Goal: Book appointment/travel/reservation

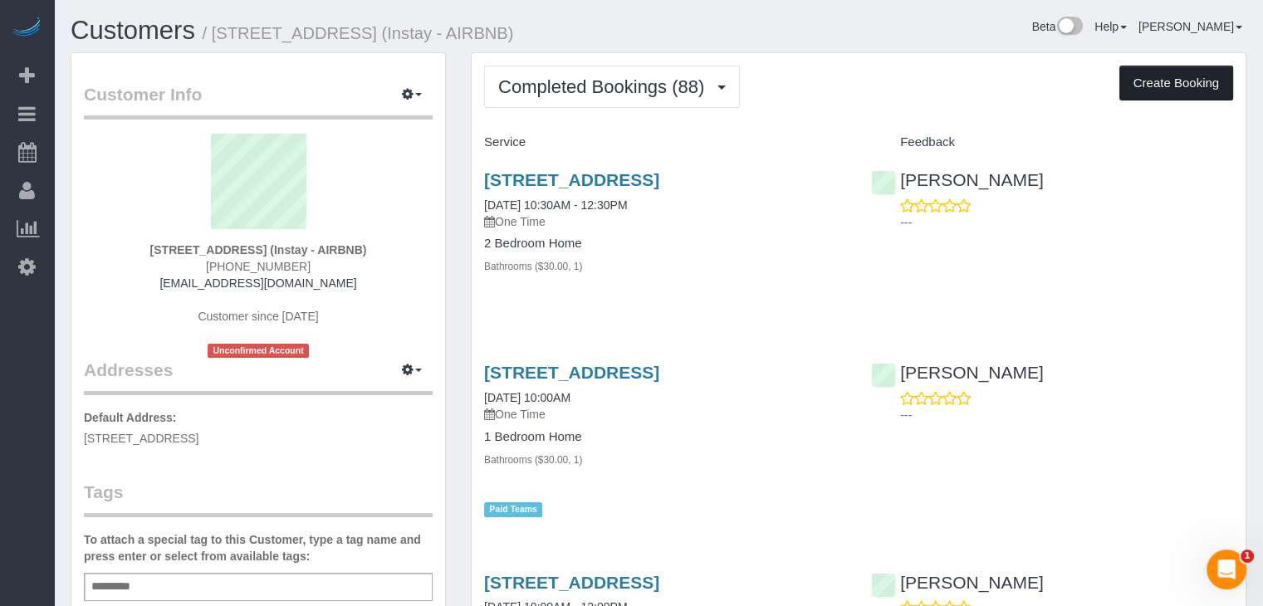
click at [1183, 79] on button "Create Booking" at bounding box center [1176, 83] width 114 height 35
select select "IA"
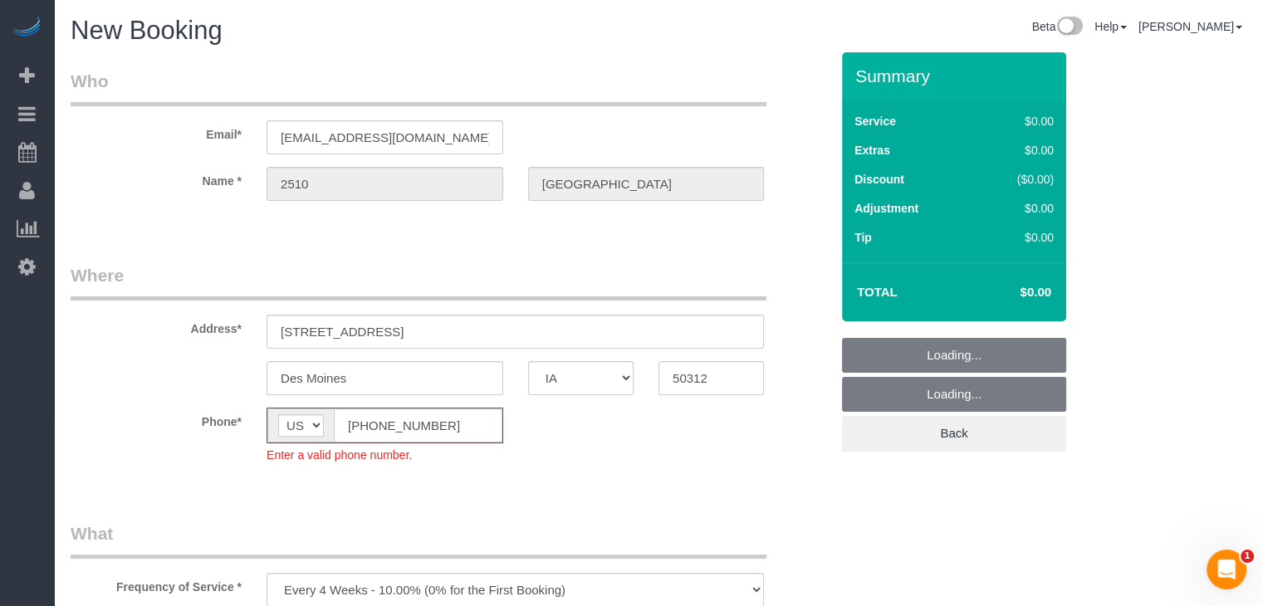
select select "object:1743"
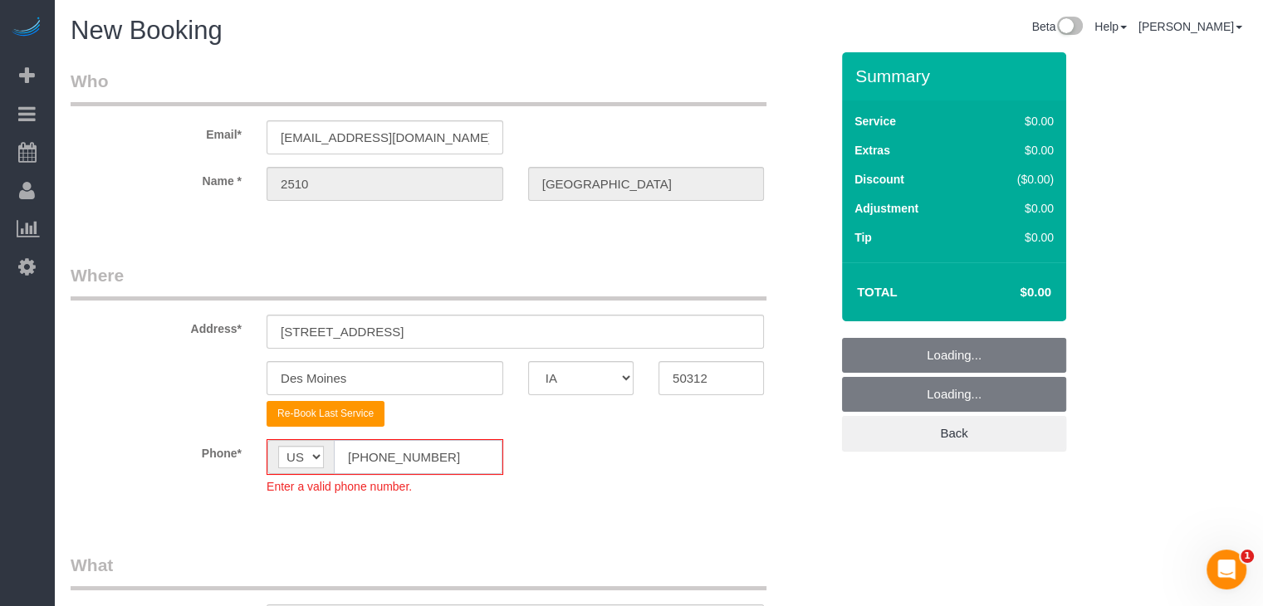
click at [364, 461] on input "[PHONE_NUMBER]" at bounding box center [418, 457] width 169 height 34
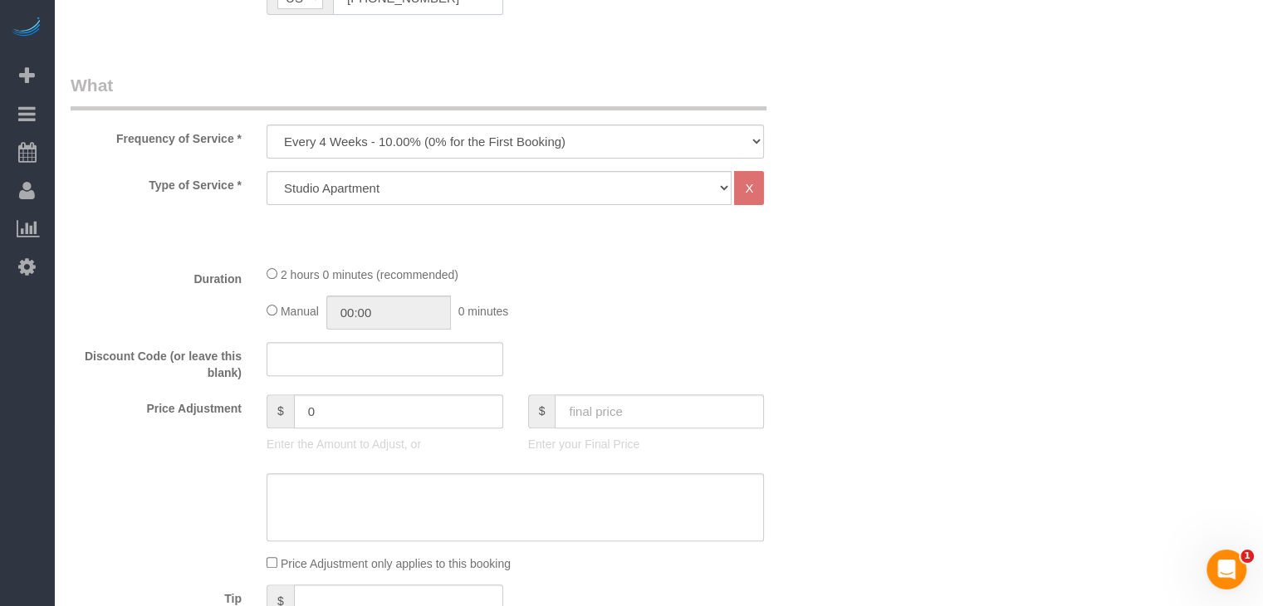
scroll to position [528, 0]
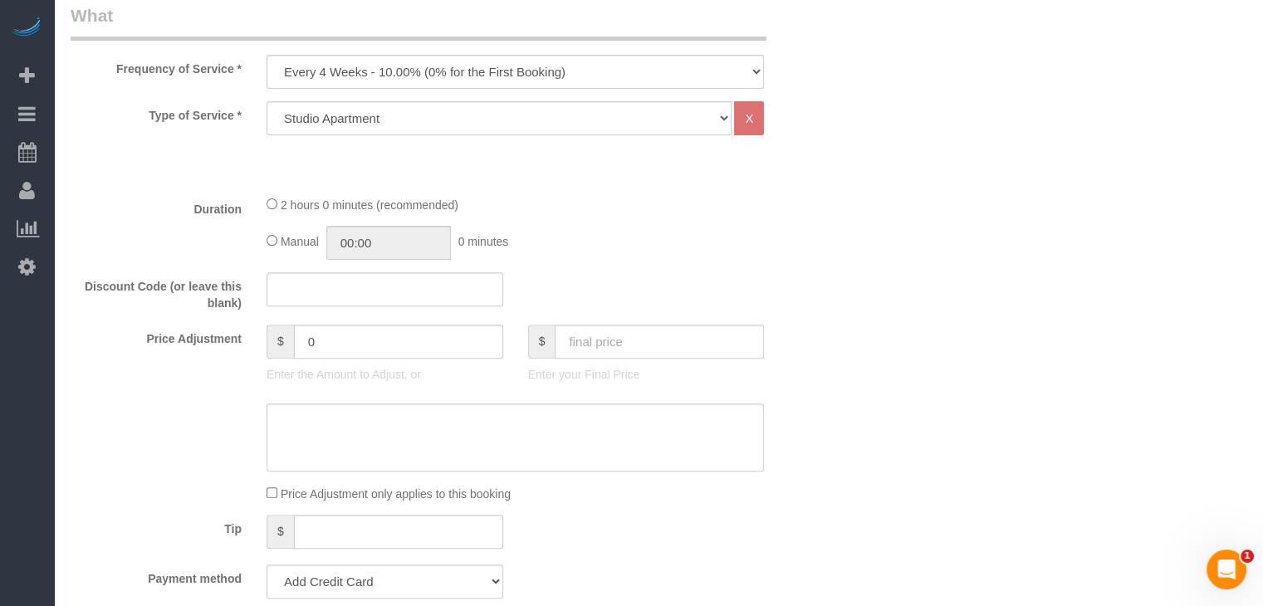
type input "[PHONE_NUMBER]"
click at [302, 48] on div "Frequency of Service * Every 6 Weeks (0% for the First Booking) One Time Every …" at bounding box center [450, 46] width 784 height 86
drag, startPoint x: 303, startPoint y: 60, endPoint x: 308, endPoint y: 84, distance: 24.6
click at [303, 60] on select "Every 6 Weeks (0% for the First Booking) One Time Every 8 Weeks (0% for the Fir…" at bounding box center [515, 72] width 497 height 34
select select "object:1745"
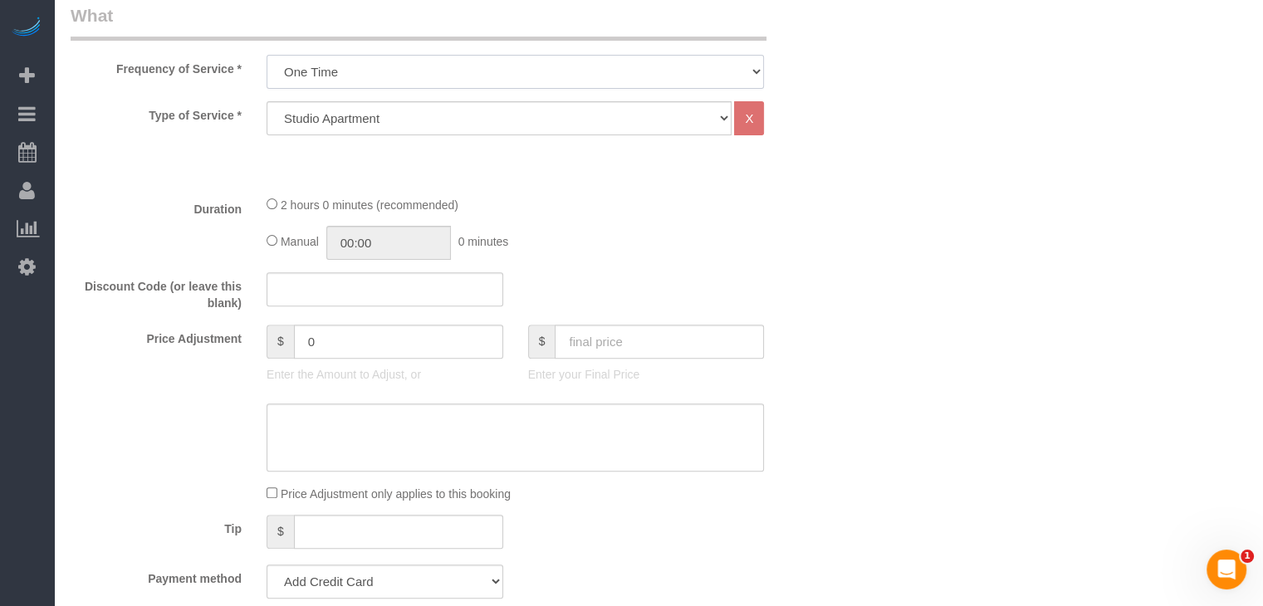
click at [267, 55] on select "Every 6 Weeks (0% for the First Booking) One Time Every 8 Weeks (0% for the Fir…" at bounding box center [515, 72] width 497 height 34
drag, startPoint x: 435, startPoint y: 110, endPoint x: 432, endPoint y: 125, distance: 15.3
click at [435, 110] on select "Studio Apartment 1 Bedroom Home 2 Bedroom Home 3 Bedroom Home 4 Bedroom Home 5 …" at bounding box center [499, 118] width 465 height 34
select select "25"
click at [267, 101] on select "Studio Apartment 1 Bedroom Home 2 Bedroom Home 3 Bedroom Home 4 Bedroom Home 5 …" at bounding box center [499, 118] width 465 height 34
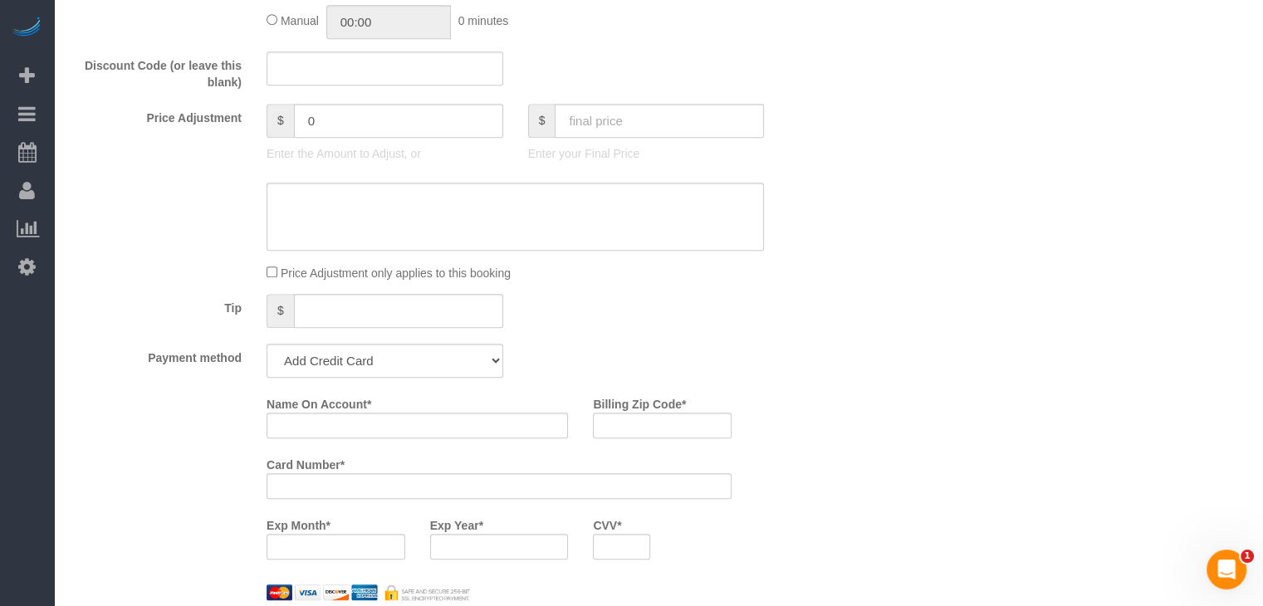
scroll to position [1089, 0]
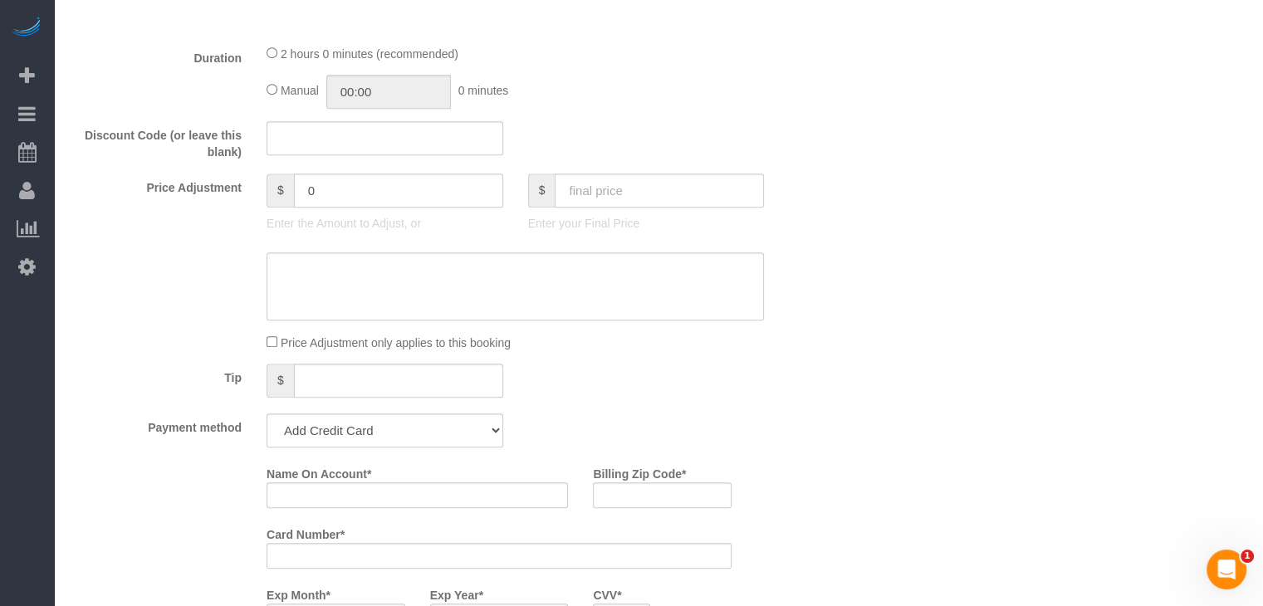
click at [263, 95] on div "2 hours 0 minutes (recommended) Manual 00:00 0 minutes" at bounding box center [515, 76] width 522 height 65
type input "02:00"
click at [696, 205] on input "text" at bounding box center [659, 191] width 209 height 34
type input "80"
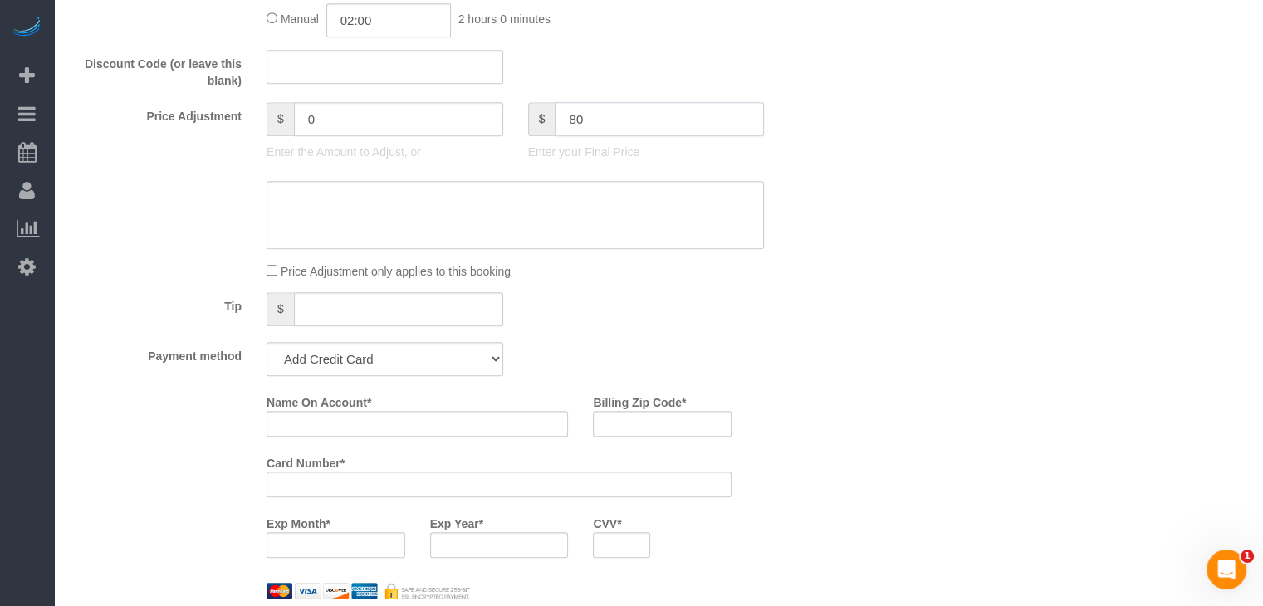
scroll to position [1352, 0]
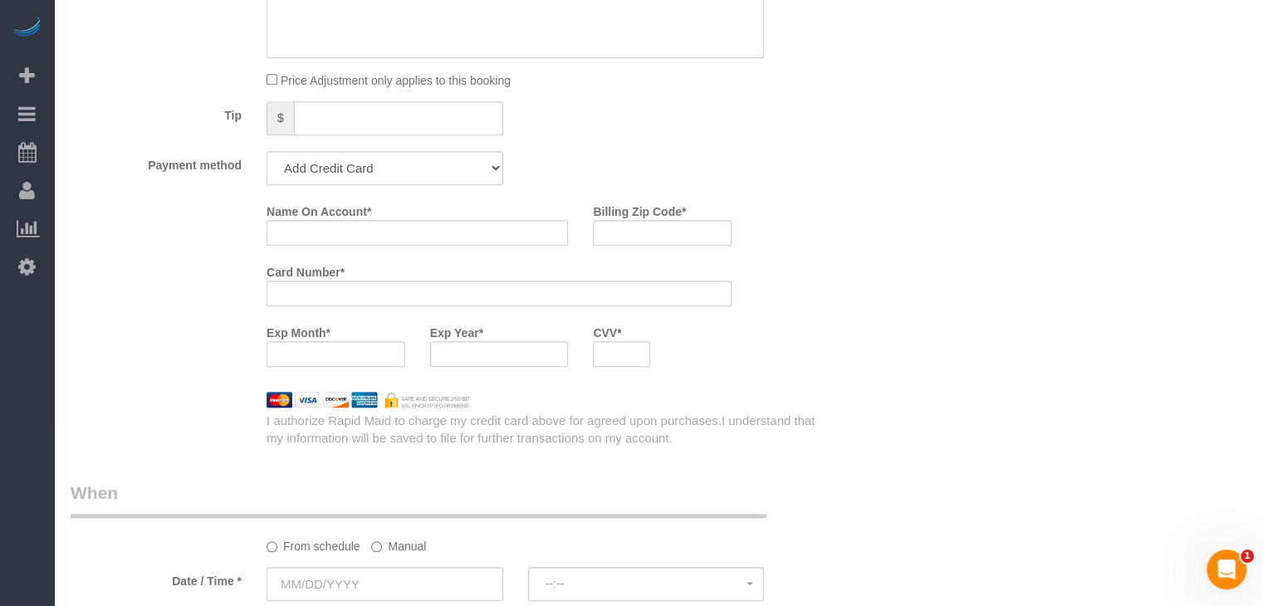
type input "-59"
click at [301, 169] on select "Add Credit Card Cash Check Paypal" at bounding box center [385, 168] width 237 height 34
select select "string:check"
click at [267, 157] on select "Add Credit Card Cash Check Paypal" at bounding box center [385, 168] width 237 height 34
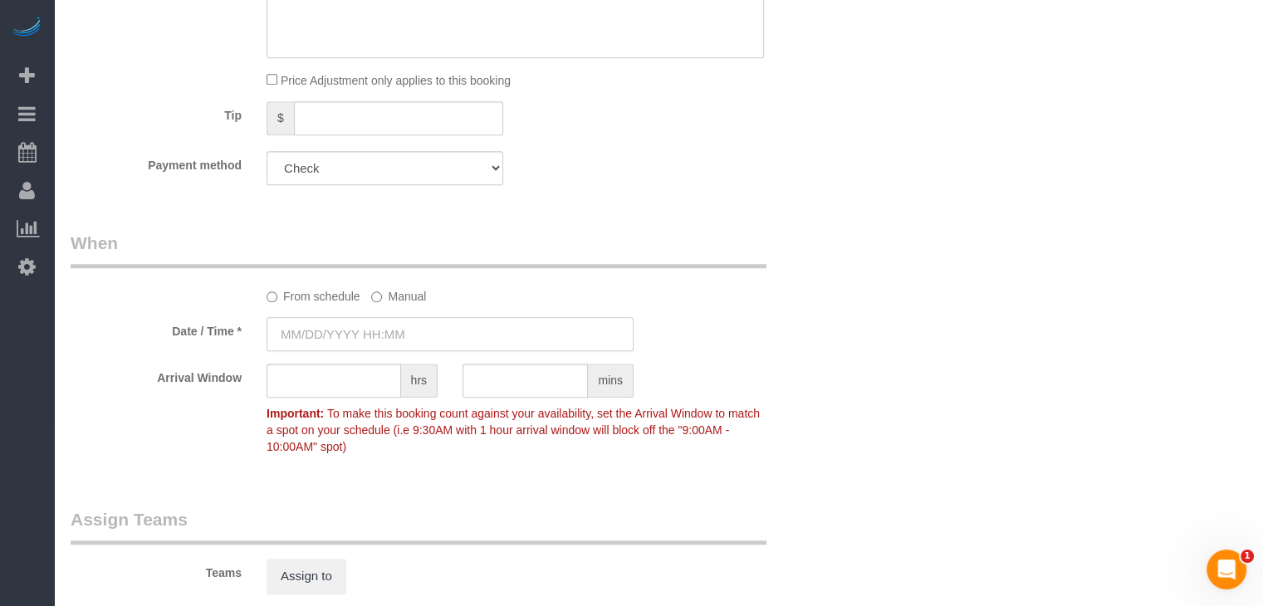
click at [341, 340] on input "text" at bounding box center [450, 334] width 367 height 34
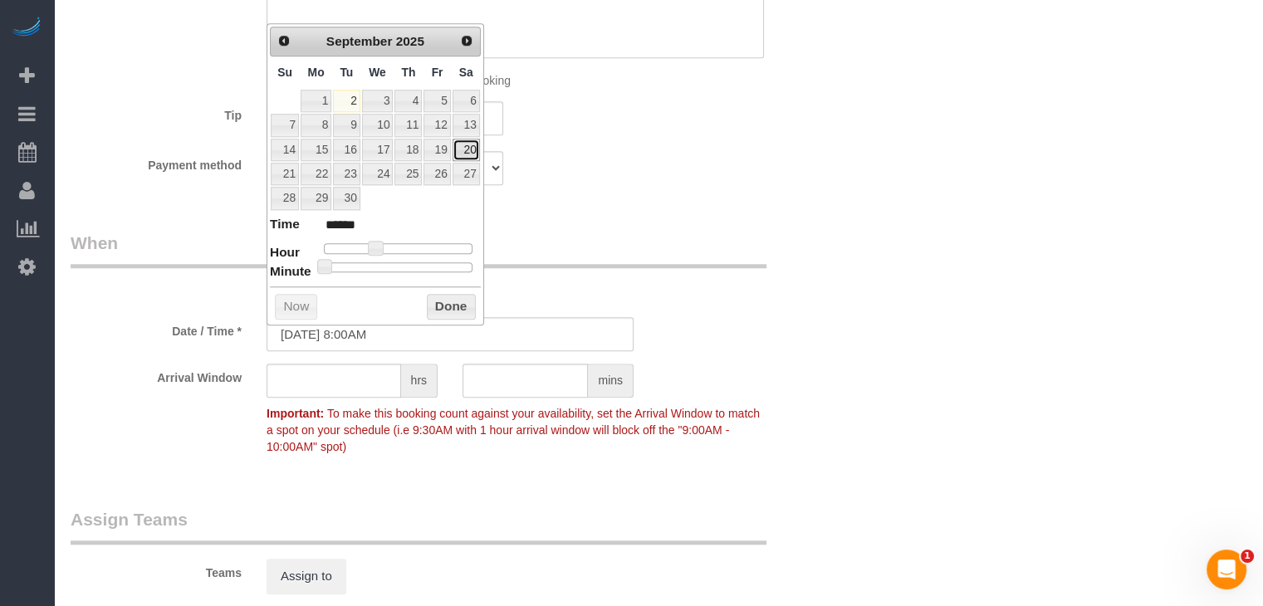
click at [472, 150] on link "20" at bounding box center [465, 150] width 27 height 22
type input "[DATE] 9:00AM"
type input "******"
type input "[DATE] 10:00AM"
type input "*******"
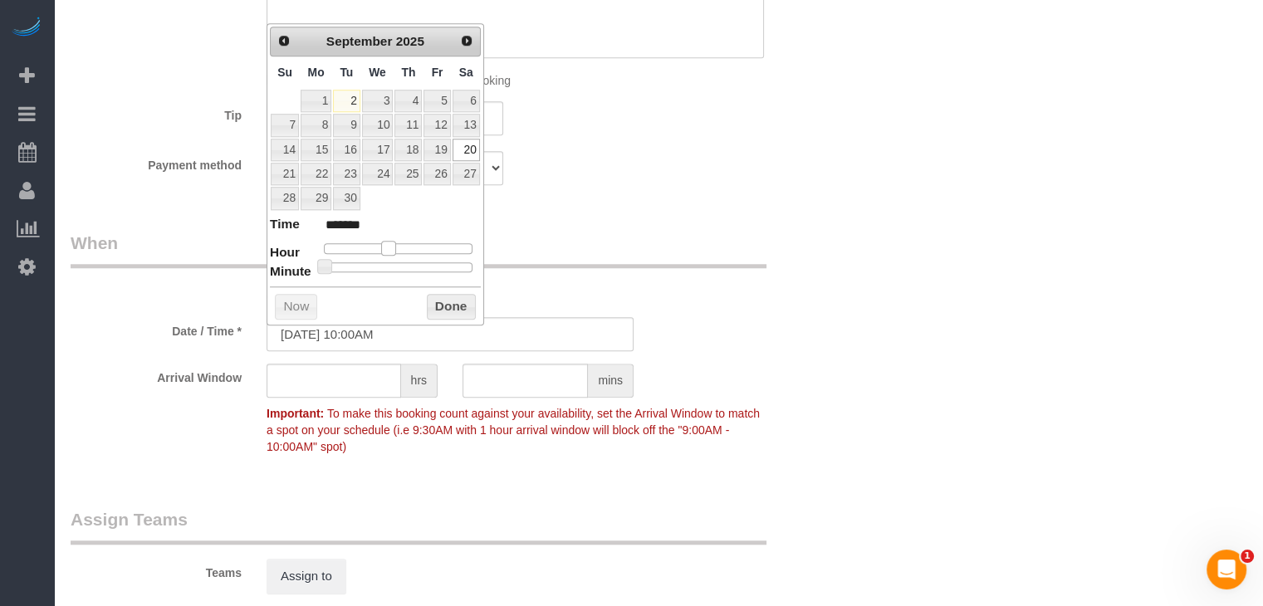
drag, startPoint x: 374, startPoint y: 246, endPoint x: 385, endPoint y: 247, distance: 10.8
click at [385, 247] on span at bounding box center [388, 248] width 15 height 15
type input "[DATE] 10:05AM"
type input "*******"
type input "[DATE] 10:10AM"
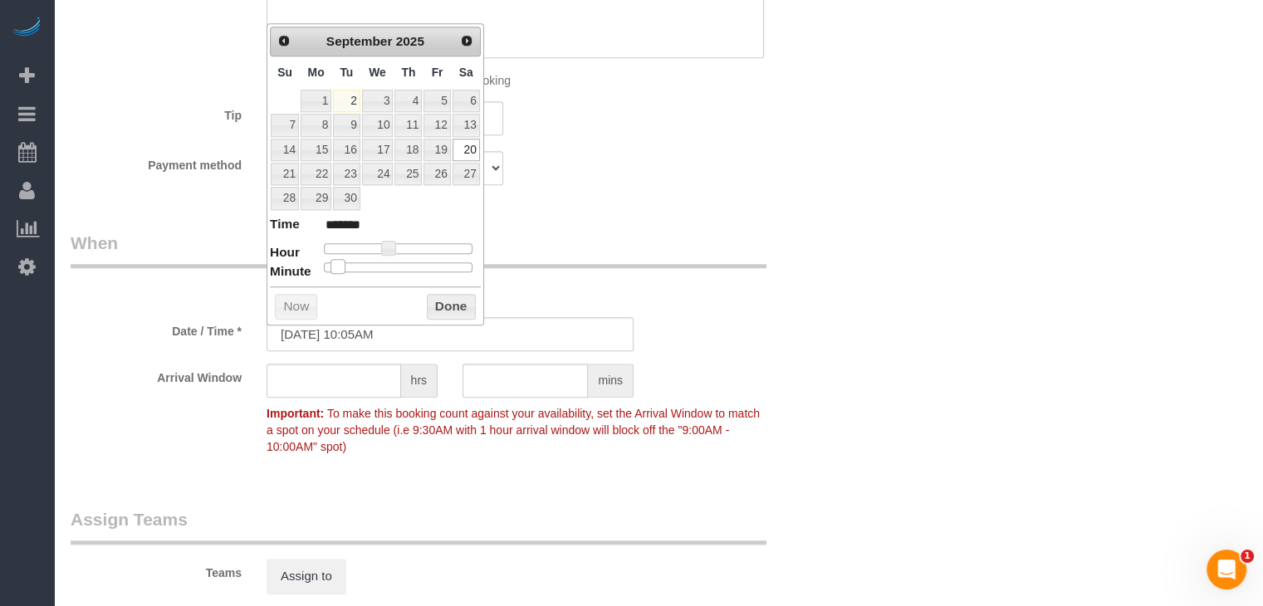
type input "*******"
type input "[DATE] 10:15AM"
type input "*******"
type input "[DATE] 10:20AM"
type input "*******"
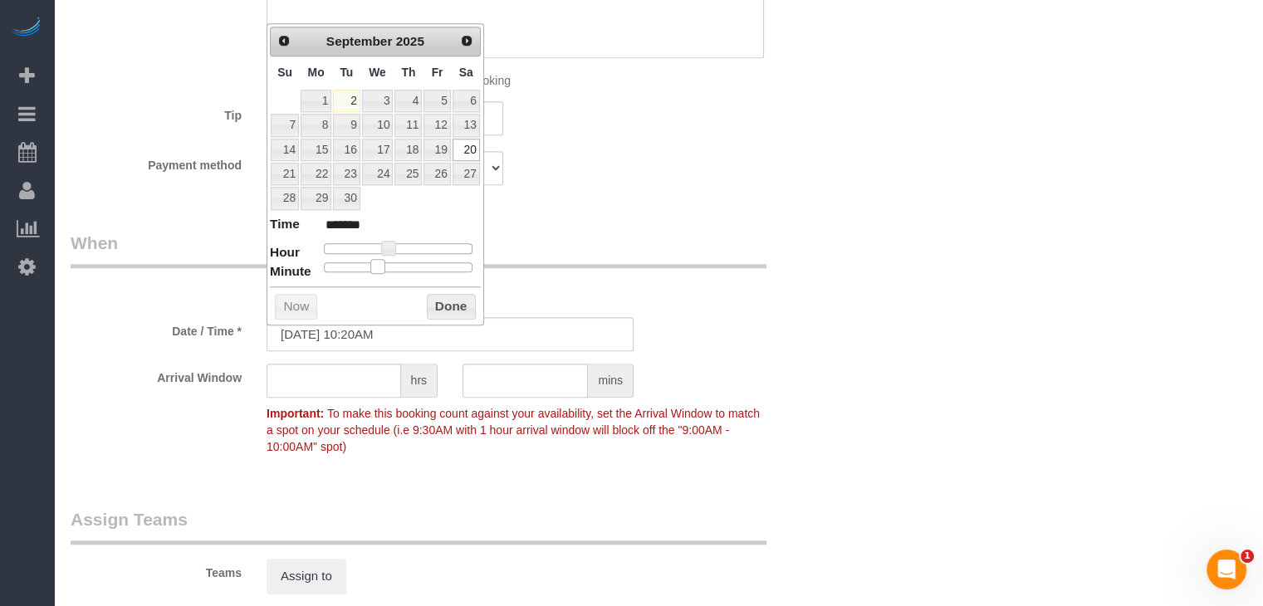
type input "[DATE] 10:15AM"
type input "*******"
type input "[DATE] 10:10AM"
type input "*******"
type input "[DATE] 10:05AM"
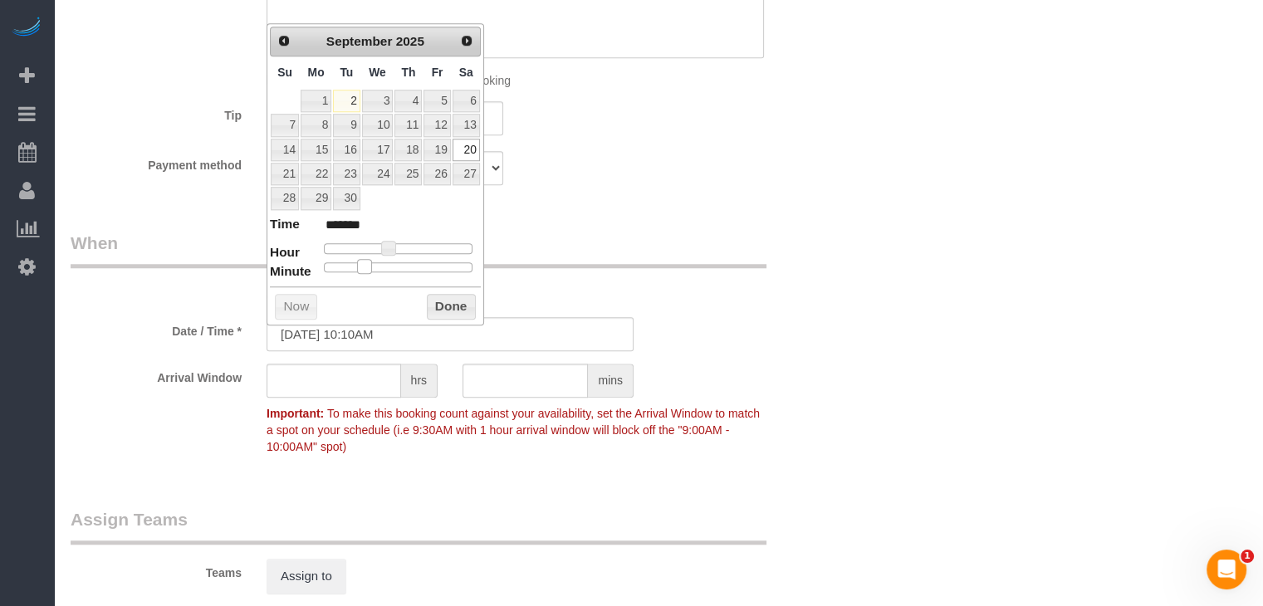
type input "*******"
type input "[DATE] 10:00AM"
type input "*******"
drag, startPoint x: 322, startPoint y: 266, endPoint x: 313, endPoint y: 260, distance: 10.8
click at [313, 260] on dl "Time ******* Hour Minute Second Millisecond Microsecond Time Zone ***** ***** *…" at bounding box center [375, 243] width 211 height 57
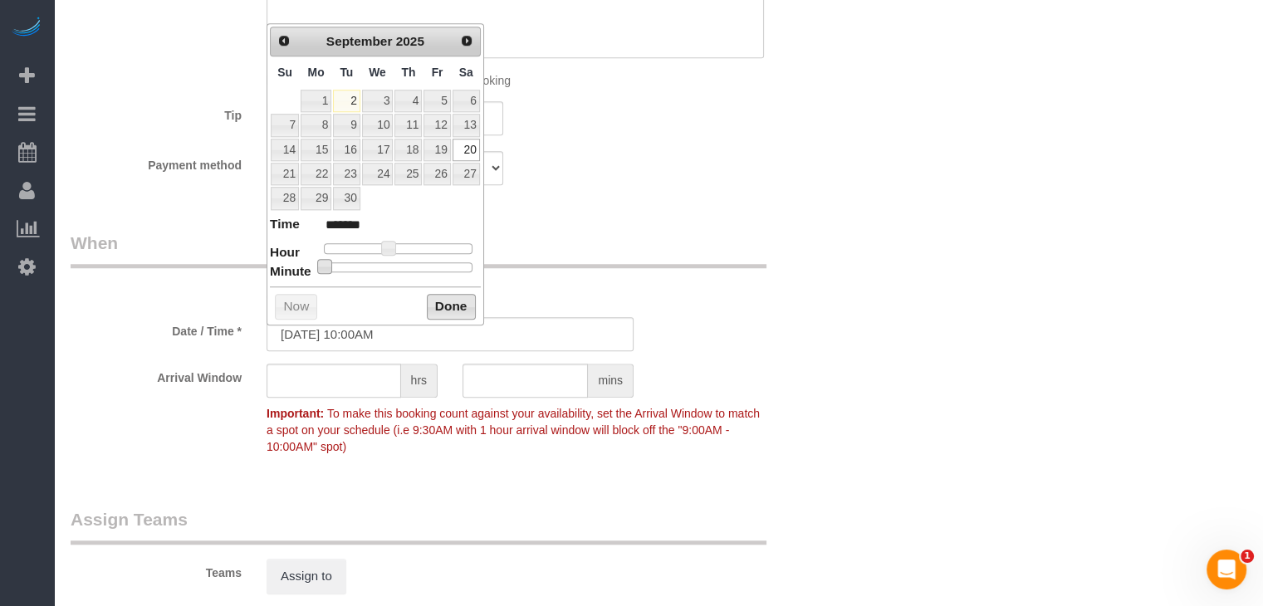
drag, startPoint x: 460, startPoint y: 307, endPoint x: 551, endPoint y: 311, distance: 91.4
click at [458, 307] on button "Done" at bounding box center [451, 307] width 49 height 27
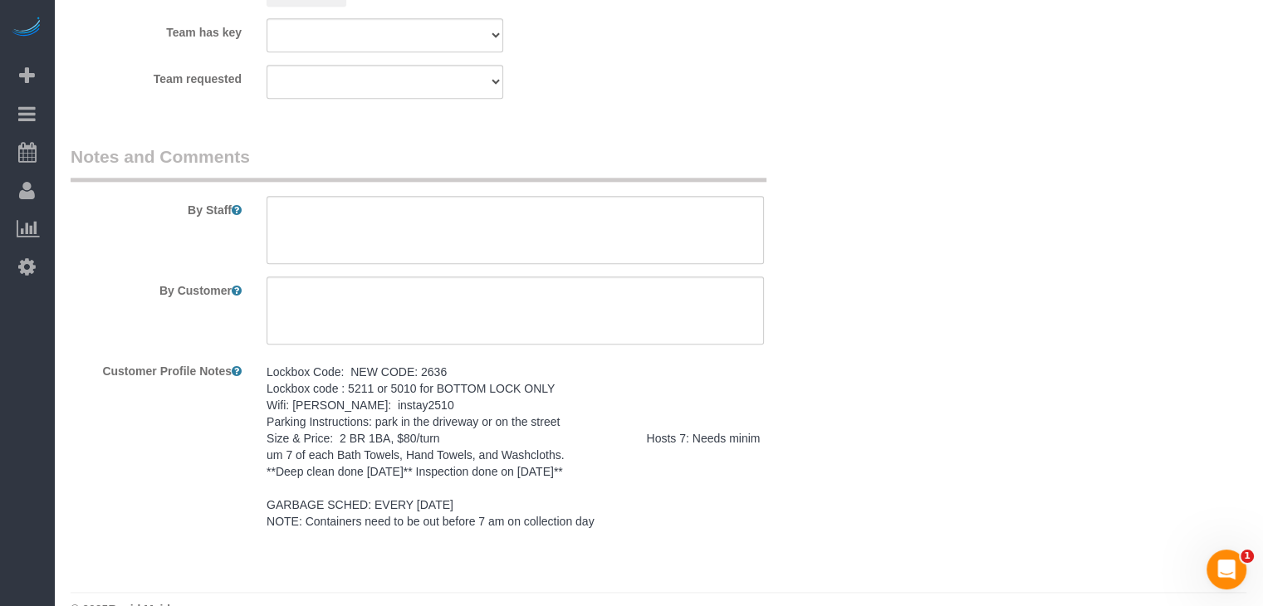
scroll to position [1949, 0]
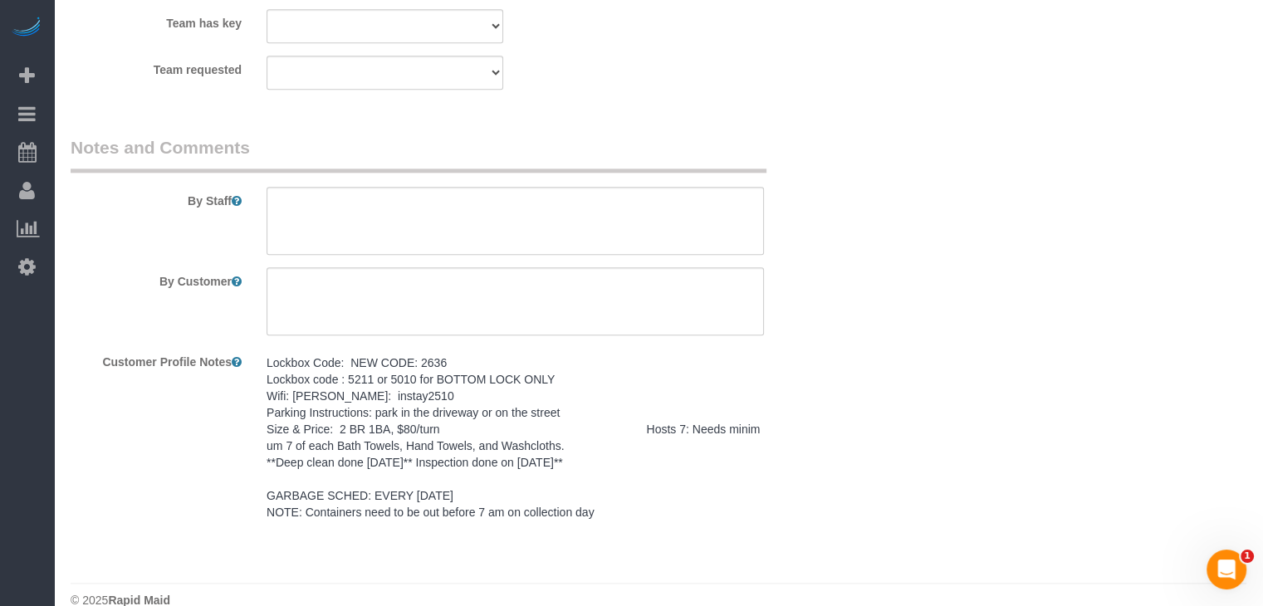
click at [376, 445] on pre "Lockbox Code: NEW CODE: 2636 Lockbox code : 5211 or 5010 for BOTTOM LOCK ONLY W…" at bounding box center [515, 438] width 497 height 166
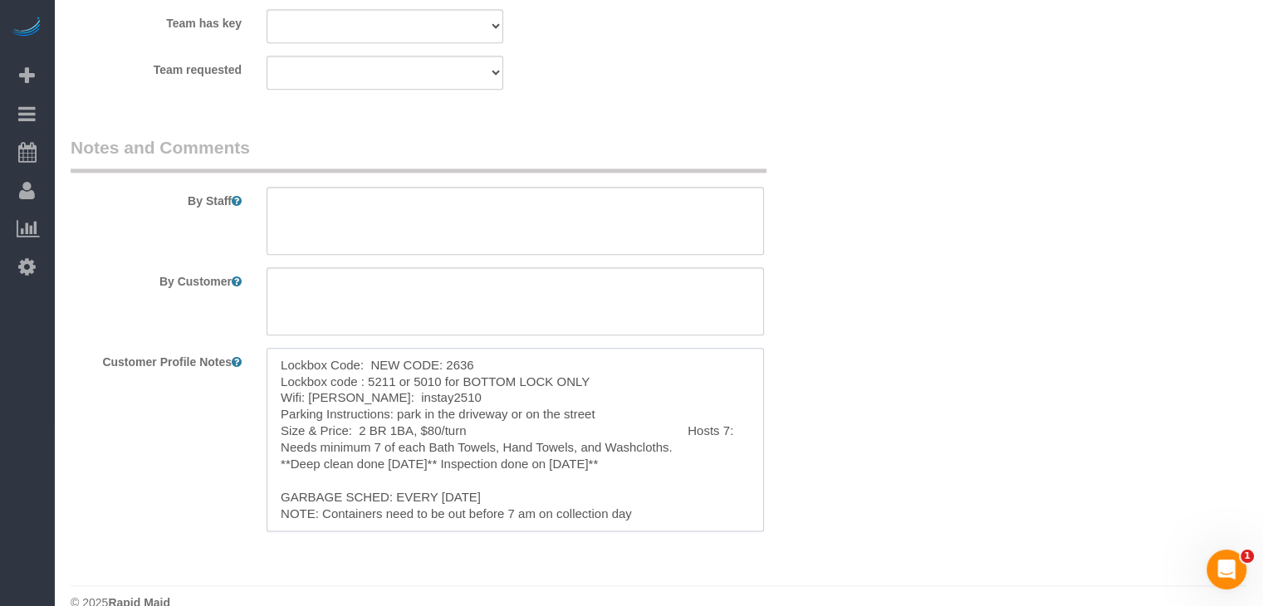
click at [375, 459] on textarea "Lockbox Code: NEW CODE: 2636 Lockbox code : 5211 or 5010 for BOTTOM LOCK ONLY W…" at bounding box center [515, 439] width 497 height 183
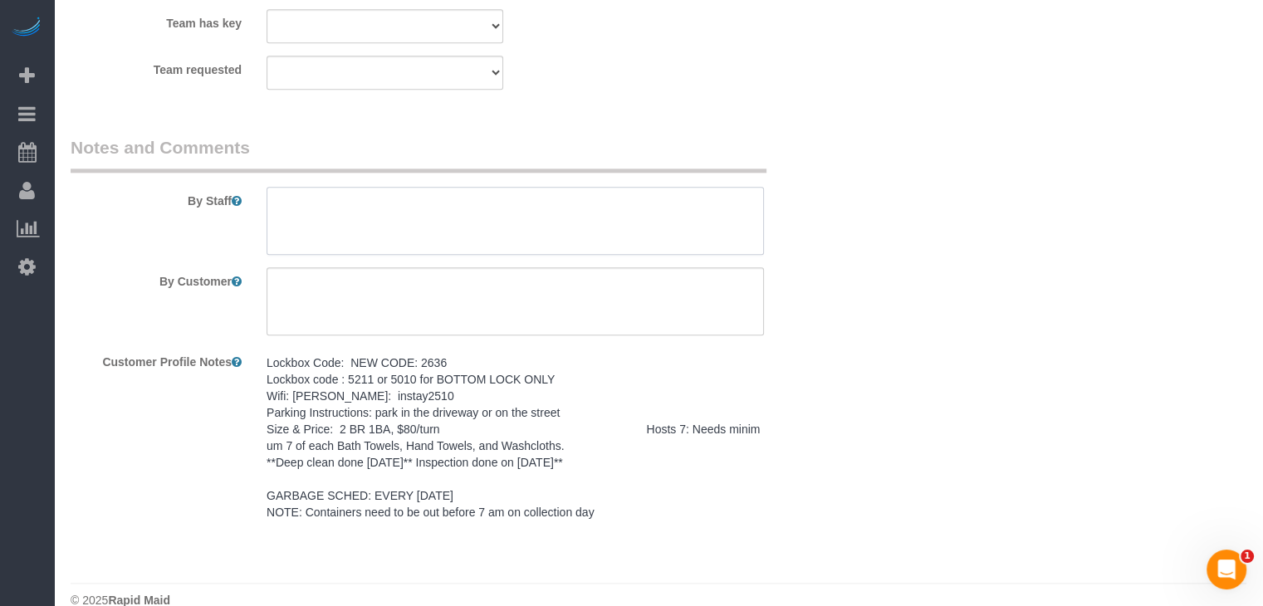
click at [455, 233] on textarea at bounding box center [515, 221] width 497 height 68
paste textarea "Lockbox Code: NEW CODE: 2636 Lockbox code : 5211 or 5010 for BOTTOM LOCK ONLY W…"
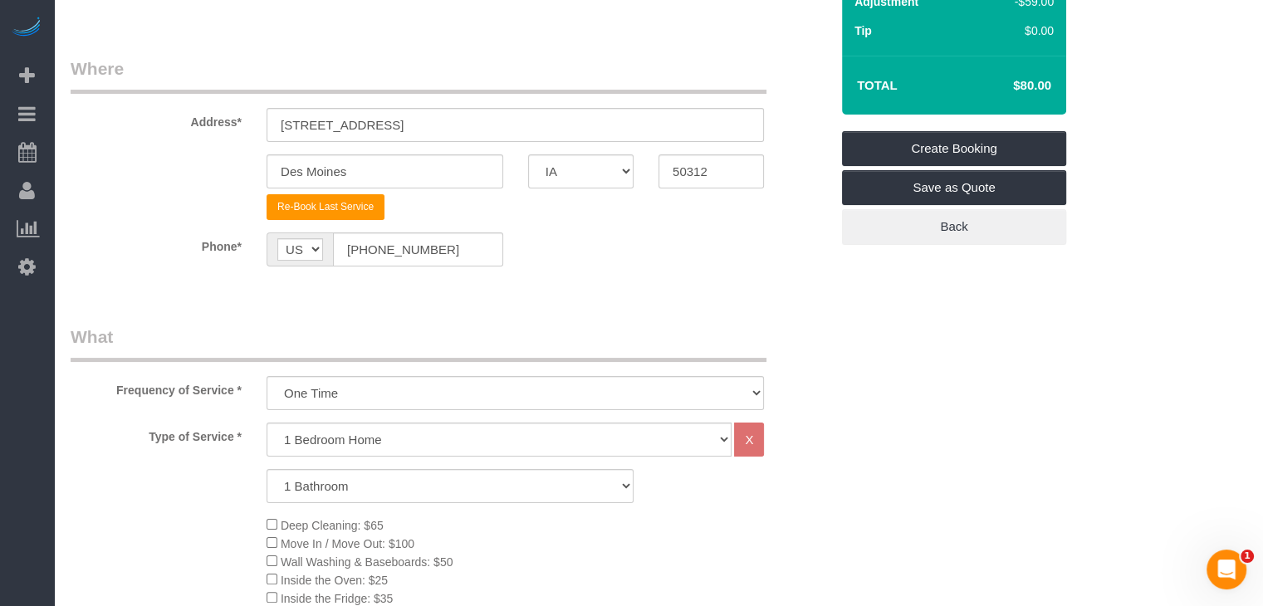
scroll to position [69, 0]
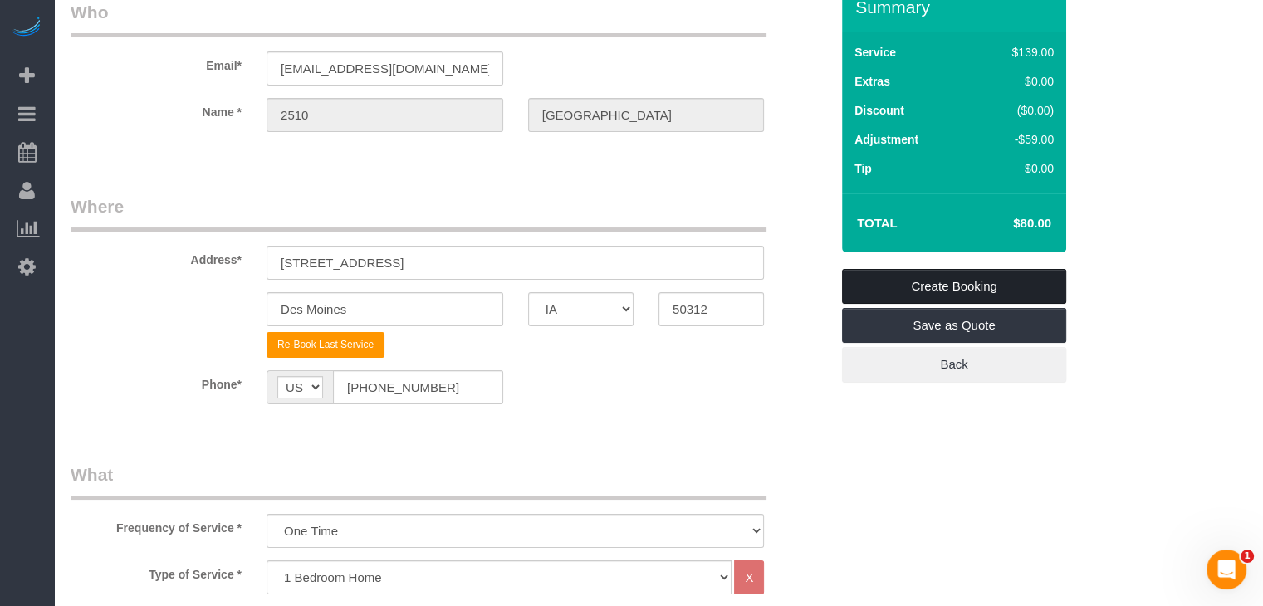
type textarea "Lockbox Code: NEW CODE: 2636 Lockbox code : 5211 or 5010 for BOTTOM LOCK ONLY W…"
click at [1035, 280] on link "Create Booking" at bounding box center [954, 286] width 224 height 35
